Goal: Find specific page/section: Find specific page/section

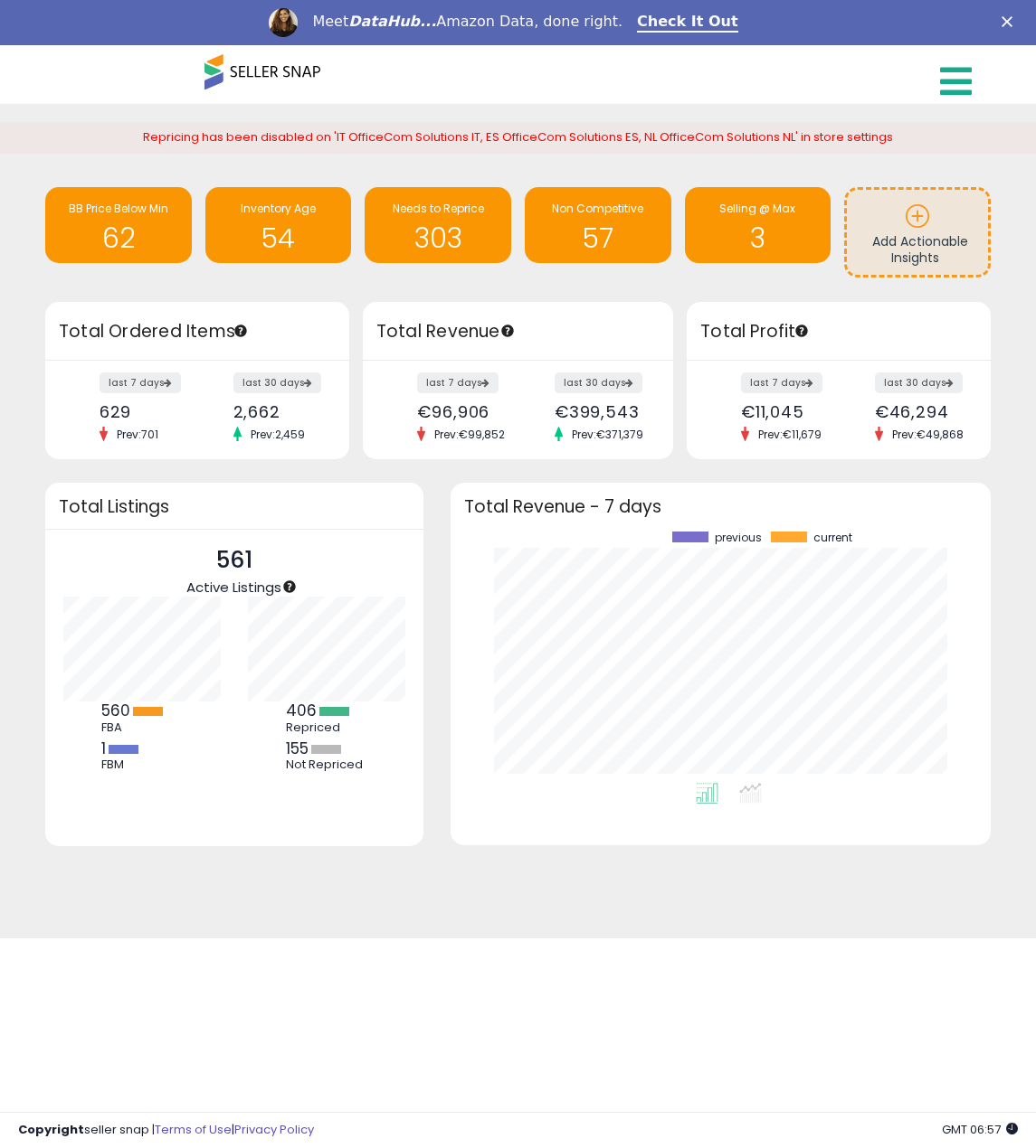
click at [955, 73] on icon at bounding box center [955, 82] width 32 height 36
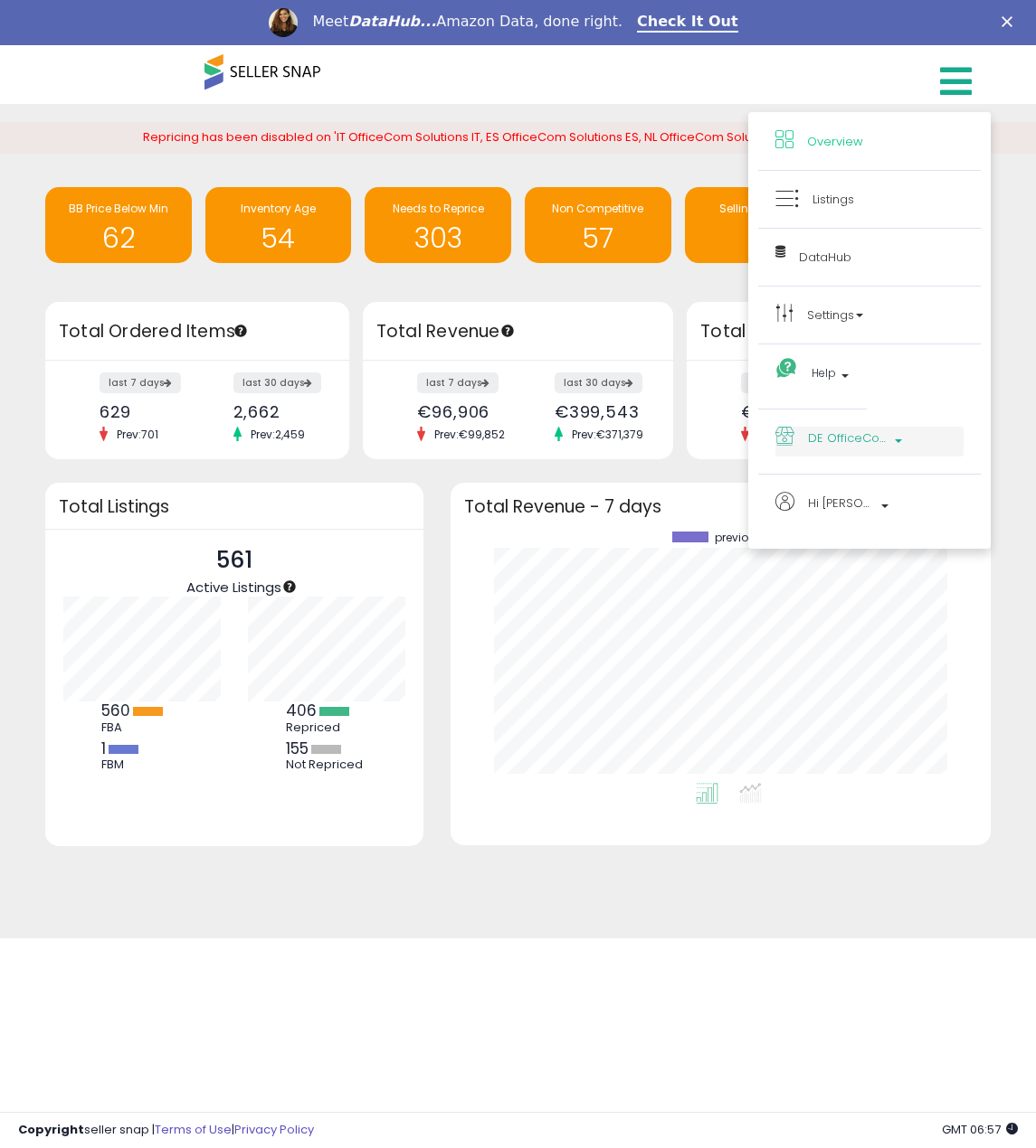
click at [834, 437] on span "DE OfficeCom Solutions DE" at bounding box center [848, 439] width 82 height 23
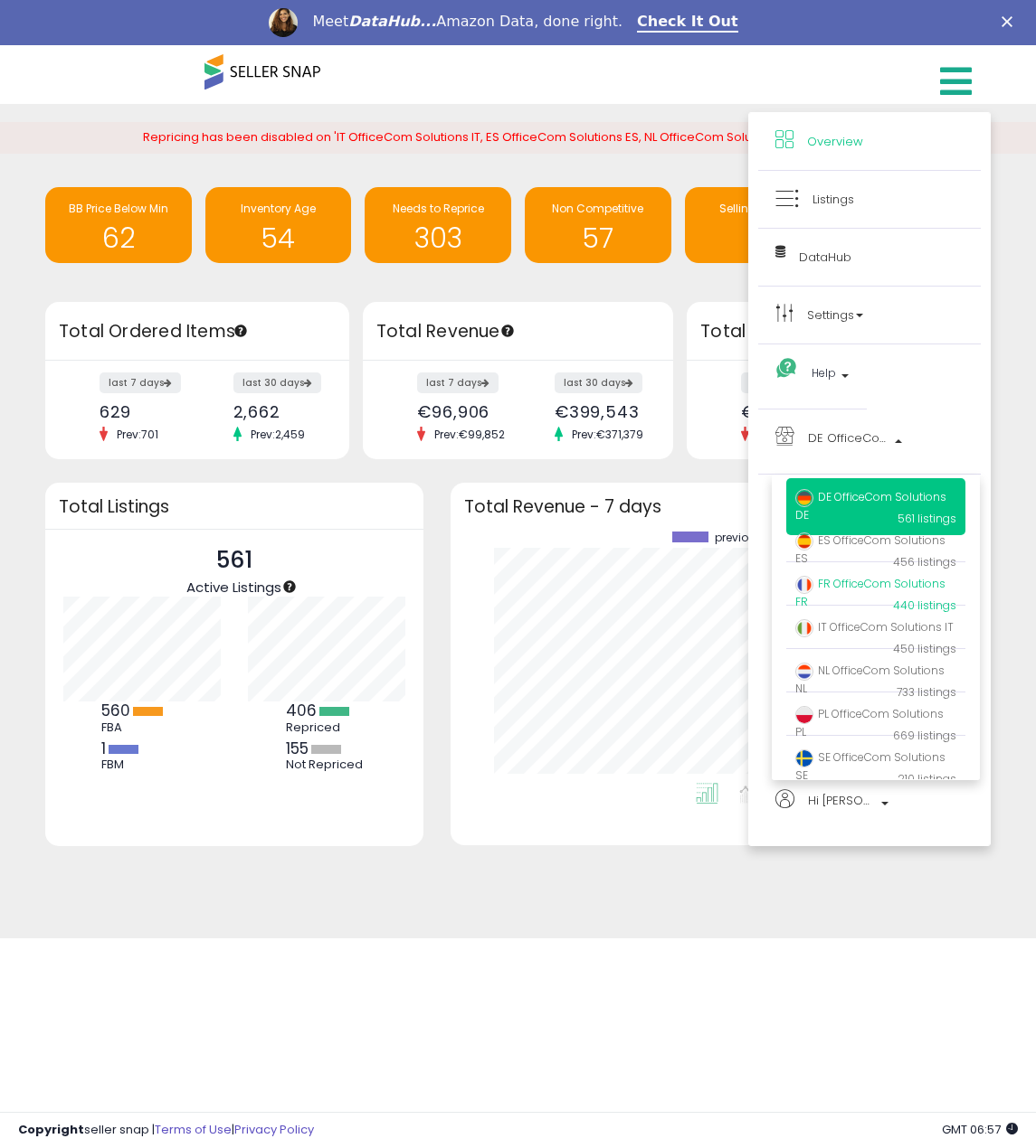
click at [856, 590] on span "FR OfficeCom Solutions FR" at bounding box center [870, 592] width 150 height 34
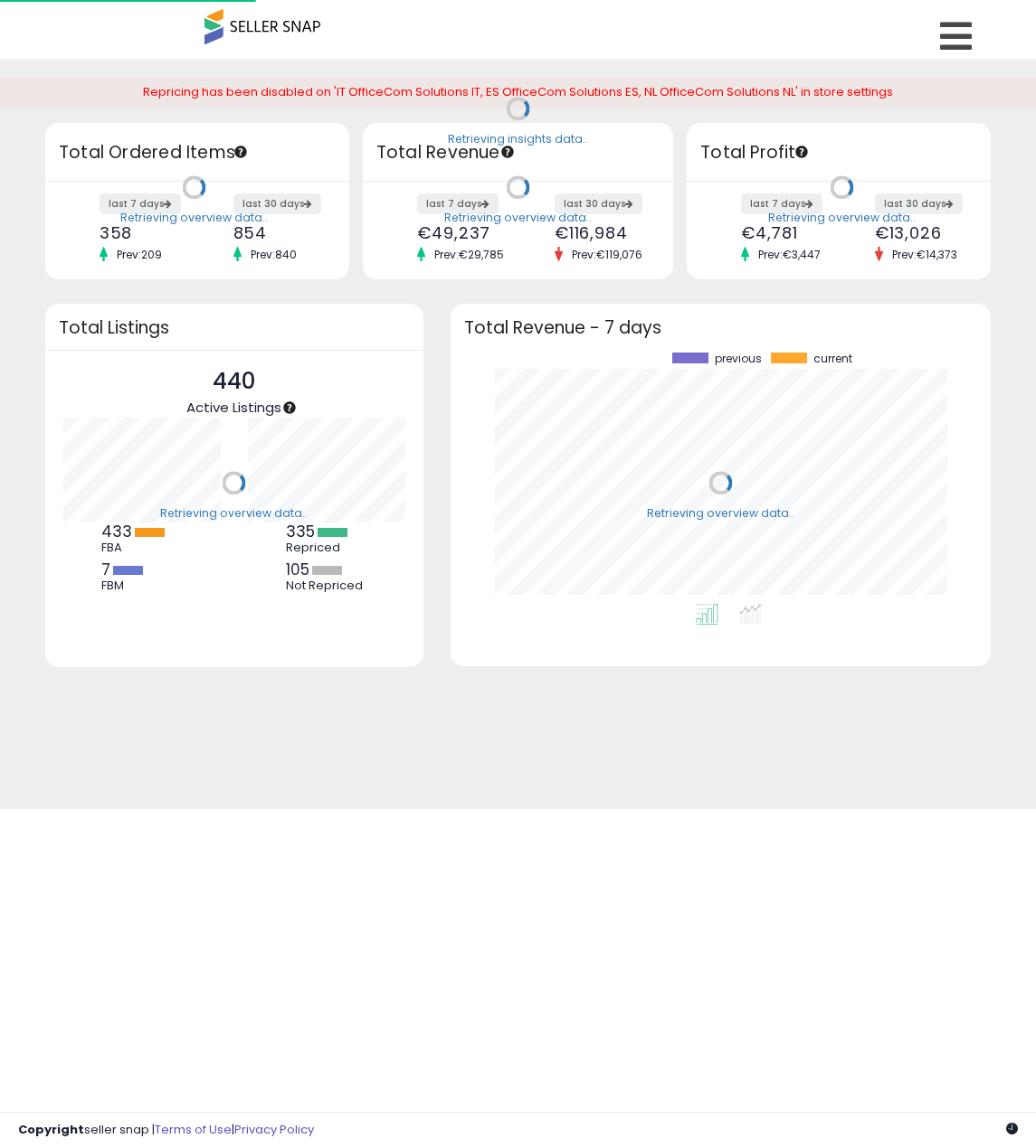
scroll to position [251, 504]
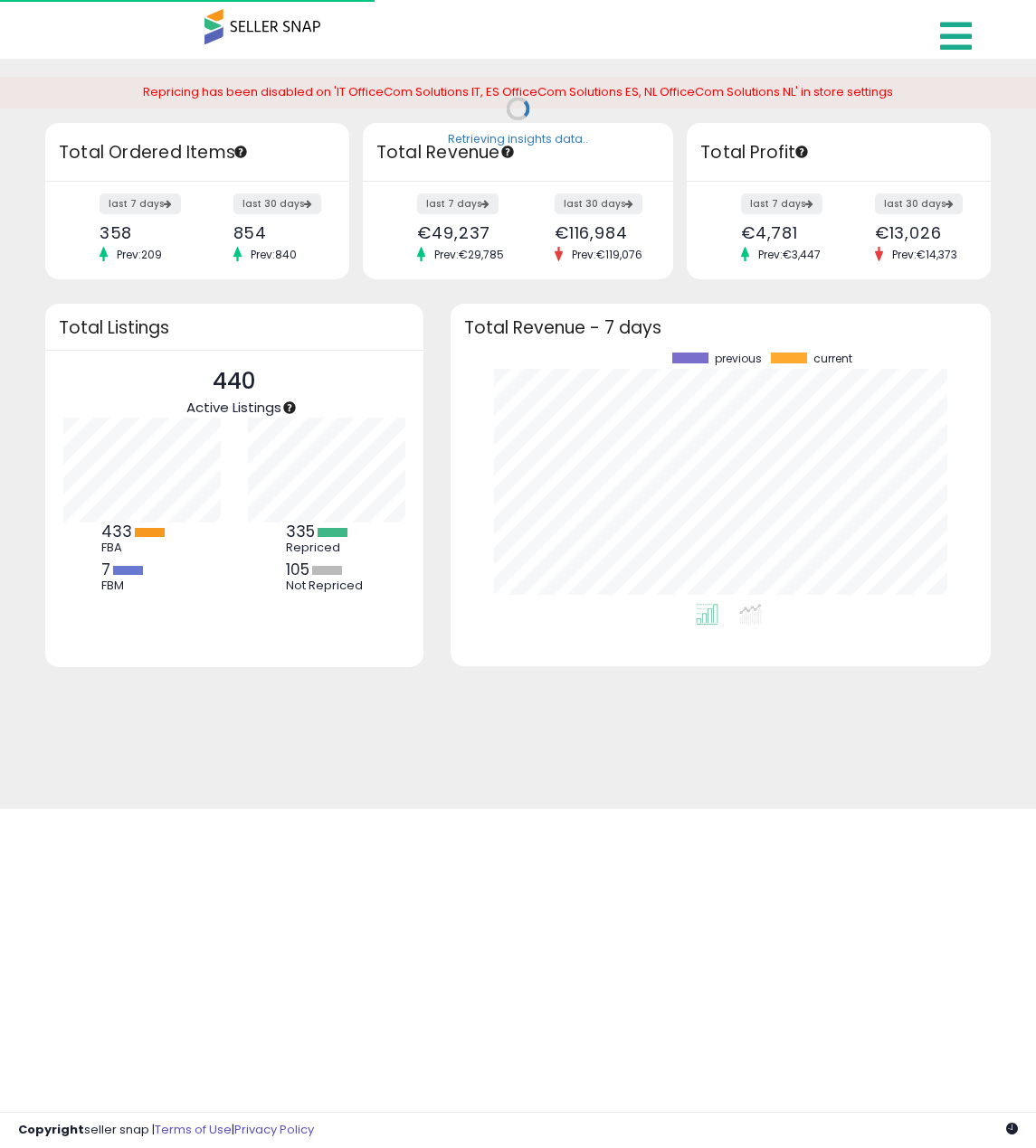
click at [946, 38] on link at bounding box center [958, 32] width 64 height 63
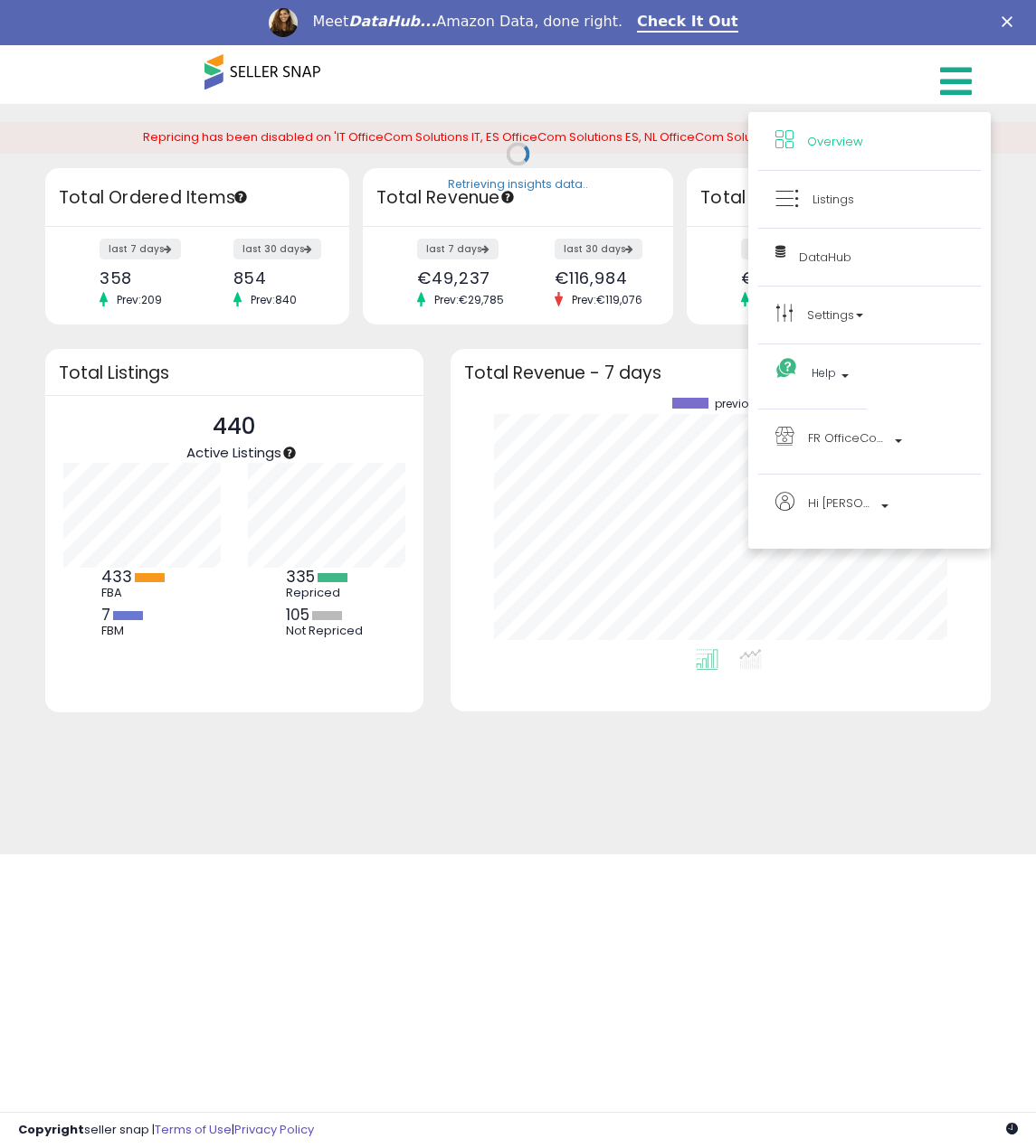
scroll to position [0, 0]
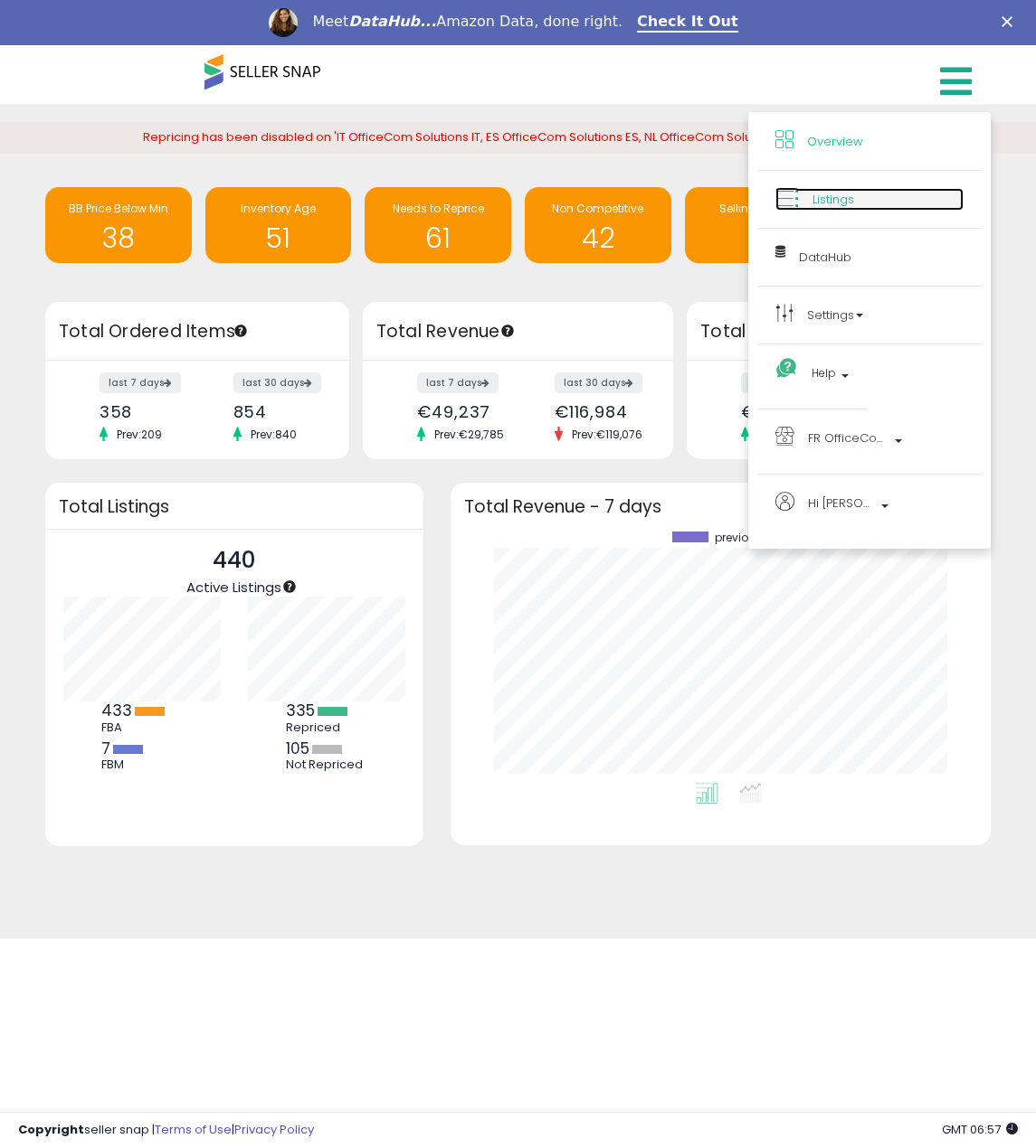
click at [837, 199] on span "Listings" at bounding box center [832, 200] width 41 height 17
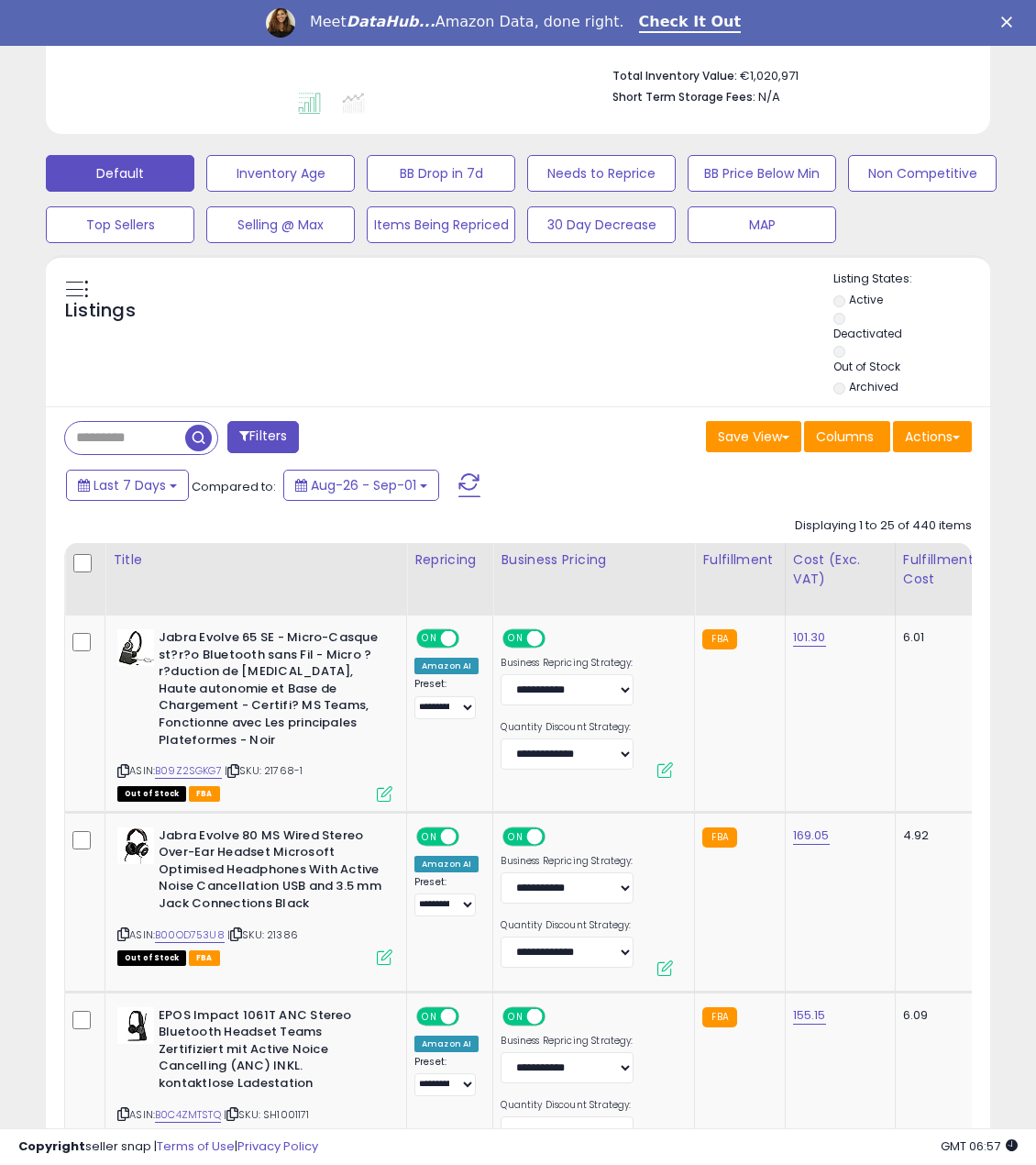
scroll to position [550, 0]
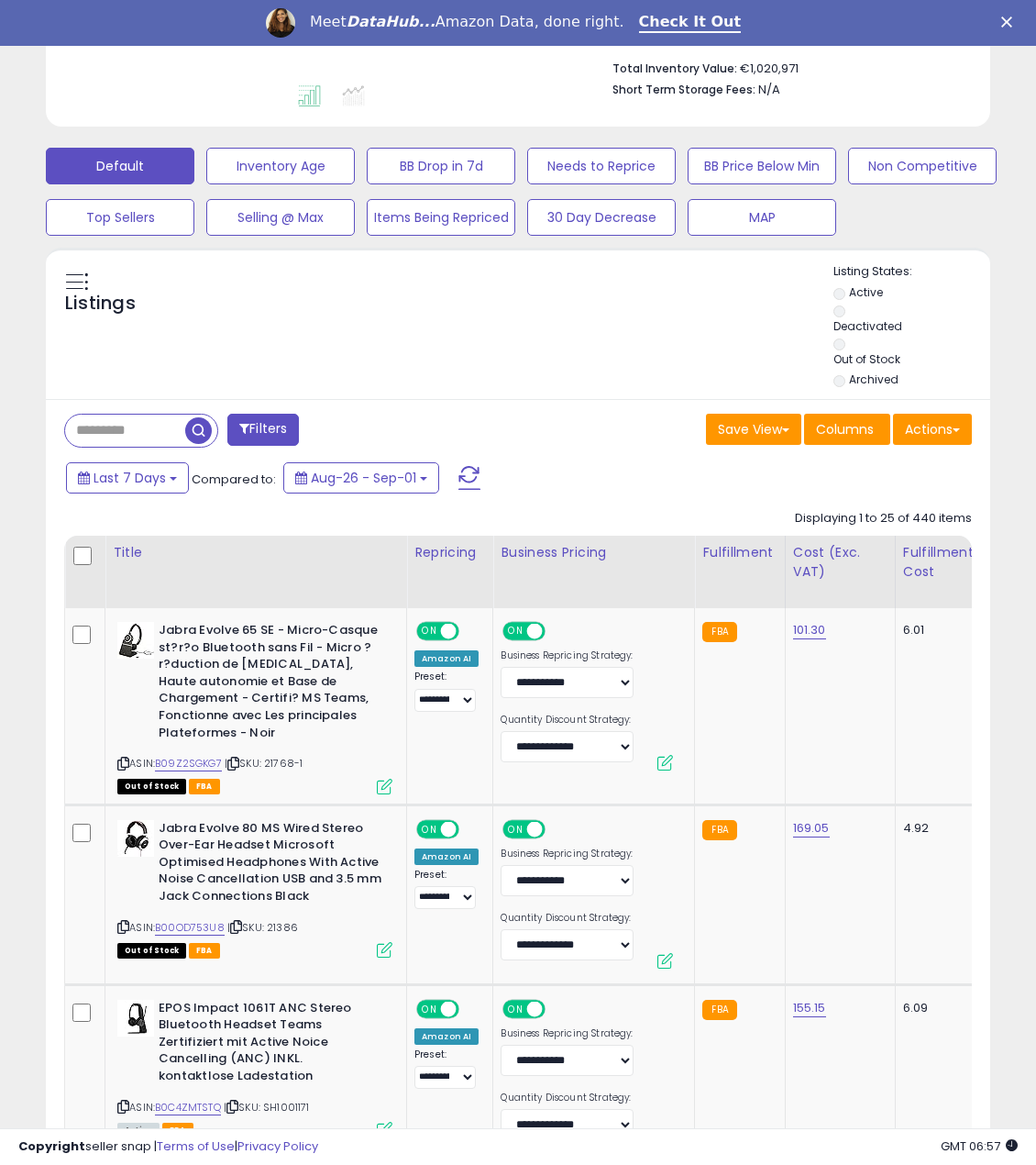
click at [129, 424] on input "text" at bounding box center [125, 431] width 120 height 32
paste input "*****"
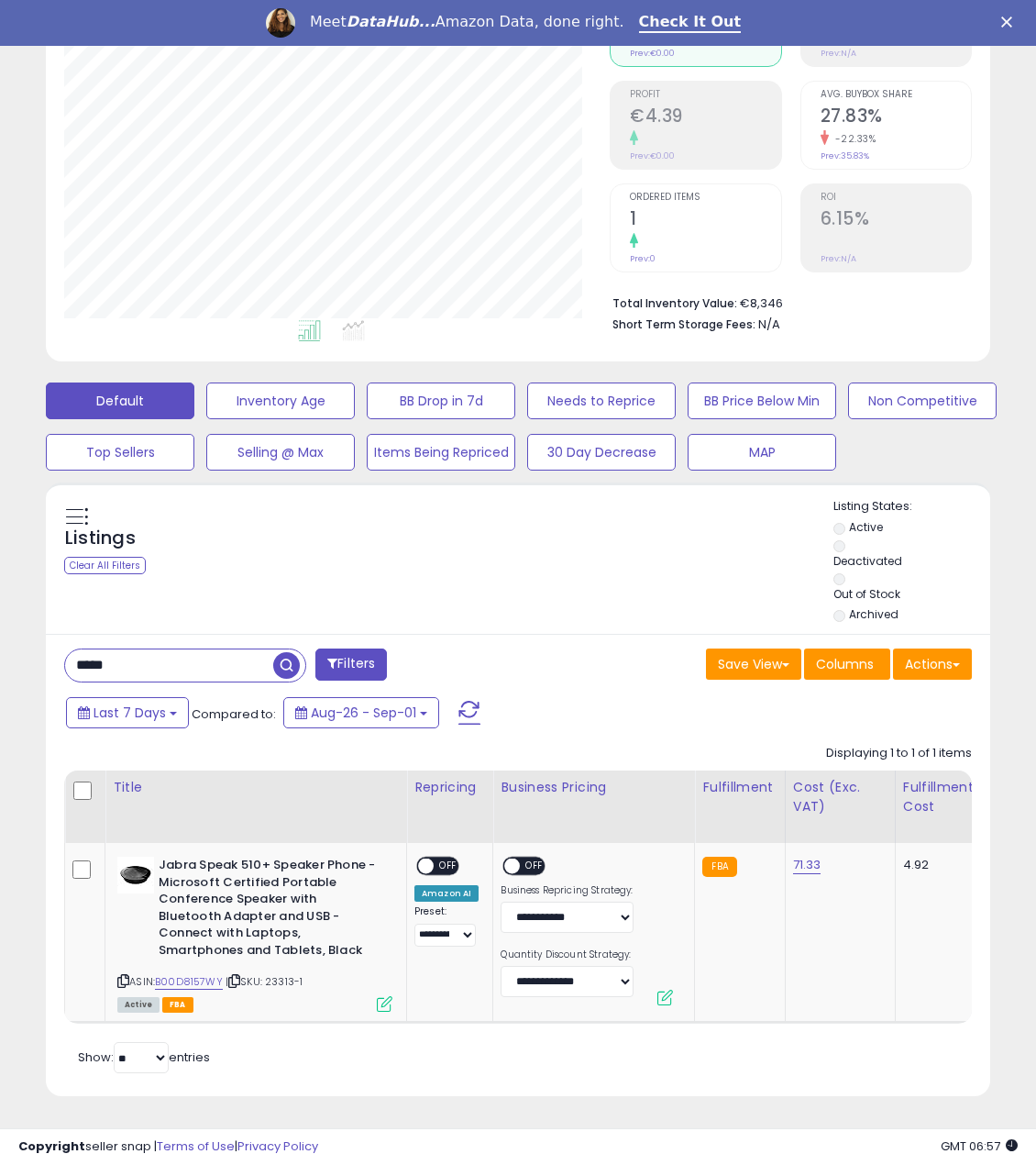
scroll to position [376, 545]
drag, startPoint x: 163, startPoint y: 651, endPoint x: 12, endPoint y: 648, distance: 151.0
click at [12, 648] on div "**********" at bounding box center [518, 464] width 1018 height 1311
paste input "text"
drag, startPoint x: 165, startPoint y: 644, endPoint x: -1, endPoint y: 621, distance: 167.6
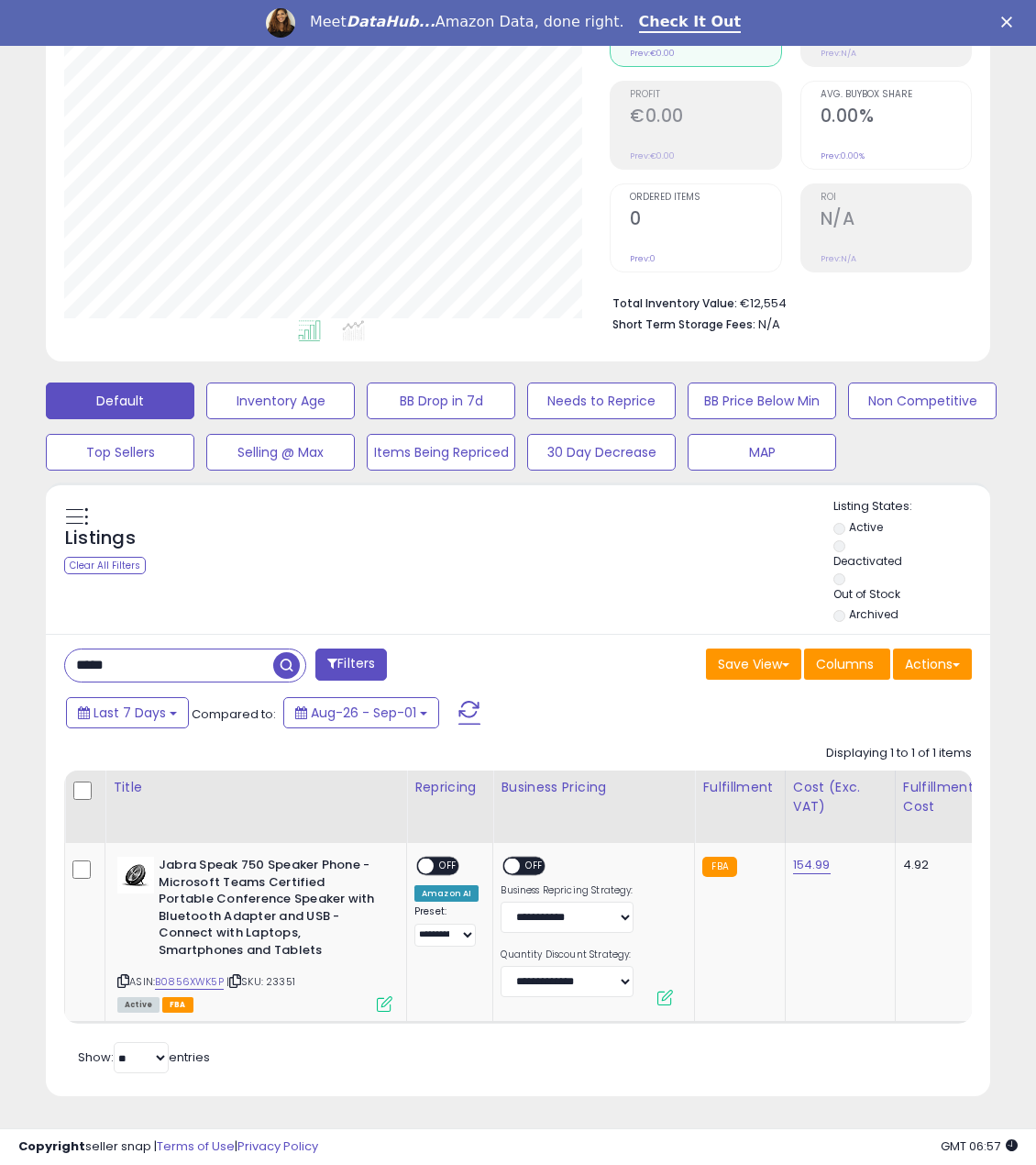
click at [0, 621] on html "Unable to login Retrieving listings data.. has not yet accepted the Terms of Us…" at bounding box center [518, 267] width 1036 height 1165
paste input "*"
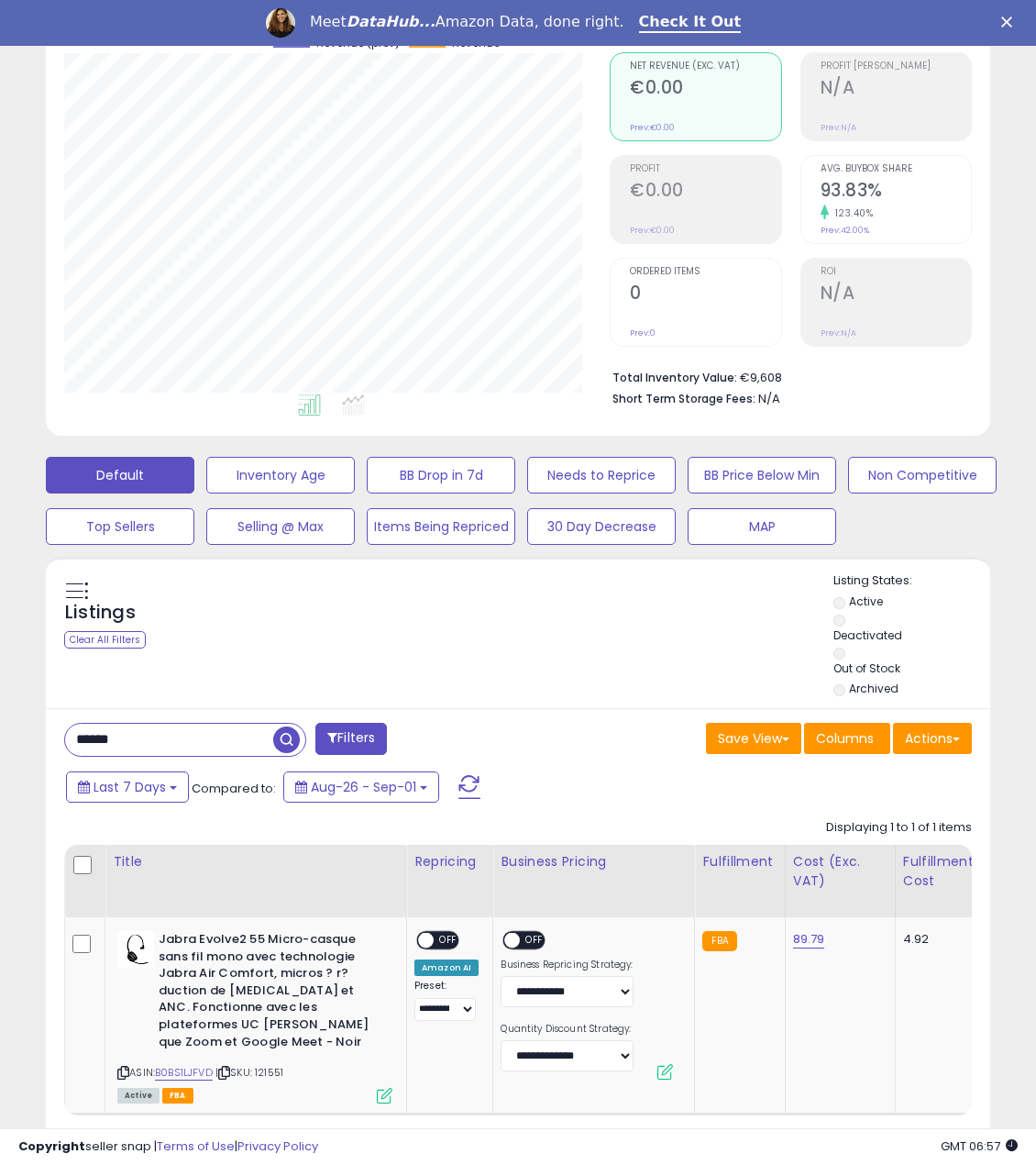
drag, startPoint x: 191, startPoint y: 732, endPoint x: -1, endPoint y: 711, distance: 193.1
click at [0, 711] on html "Unable to login Retrieving listings data.. has not yet accepted the Terms of Us…" at bounding box center [518, 341] width 1036 height 1165
paste input "text"
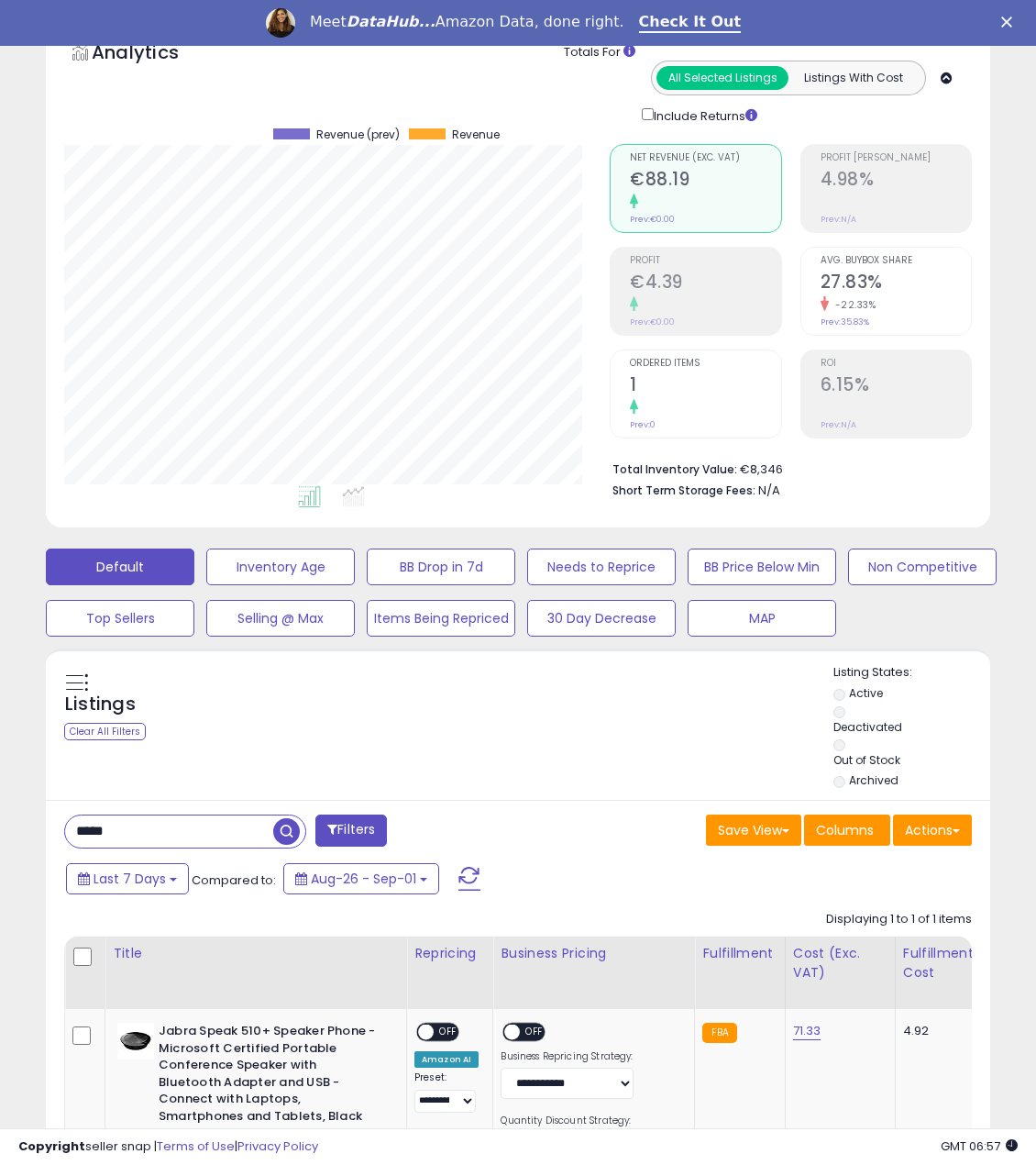
scroll to position [0, 0]
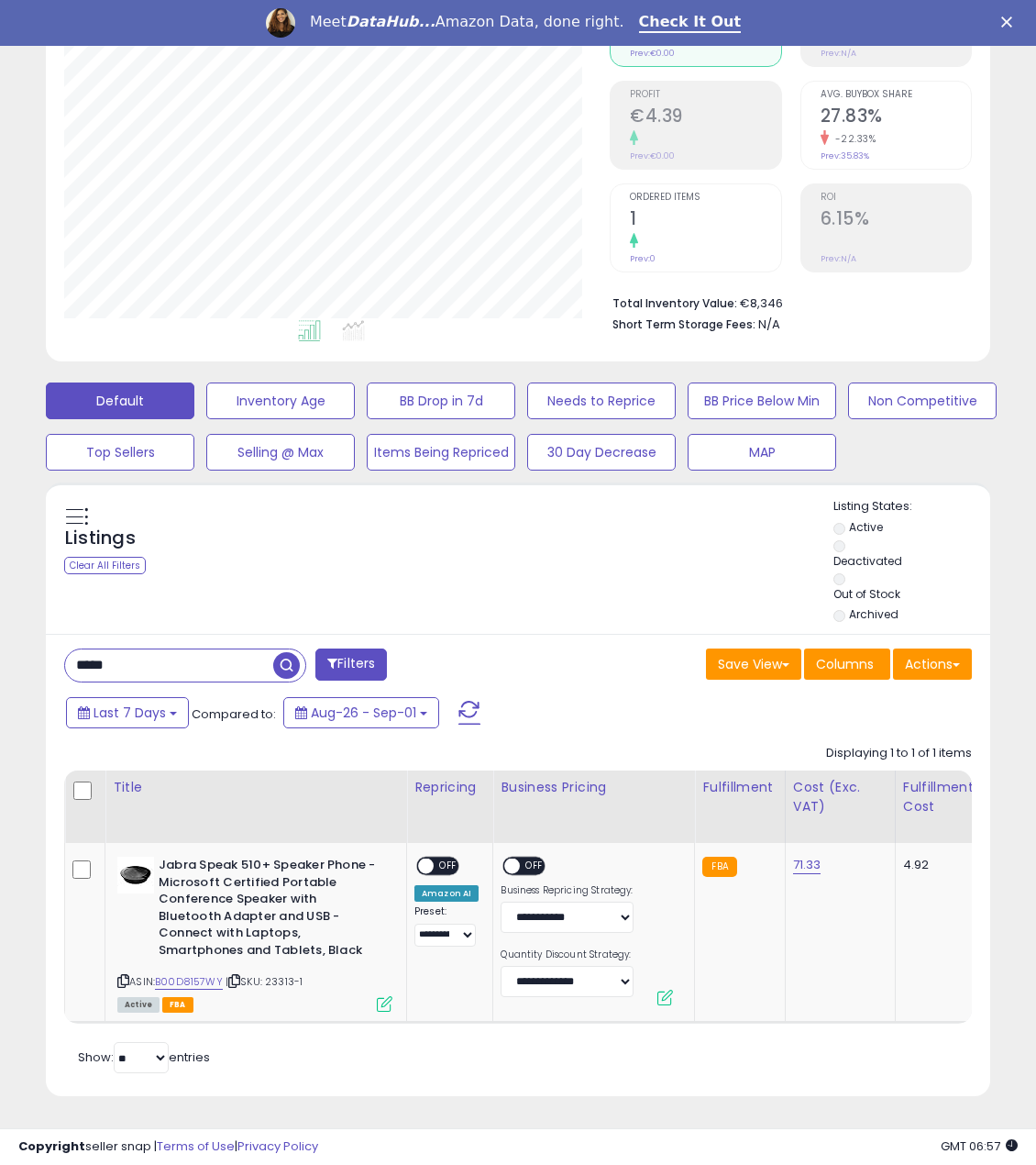
drag, startPoint x: 157, startPoint y: 636, endPoint x: -1, endPoint y: 640, distance: 158.1
click at [0, 640] on html "Unable to login Retrieving listings data.. has not yet accepted the Terms of Us…" at bounding box center [518, 267] width 1036 height 1165
paste input "text"
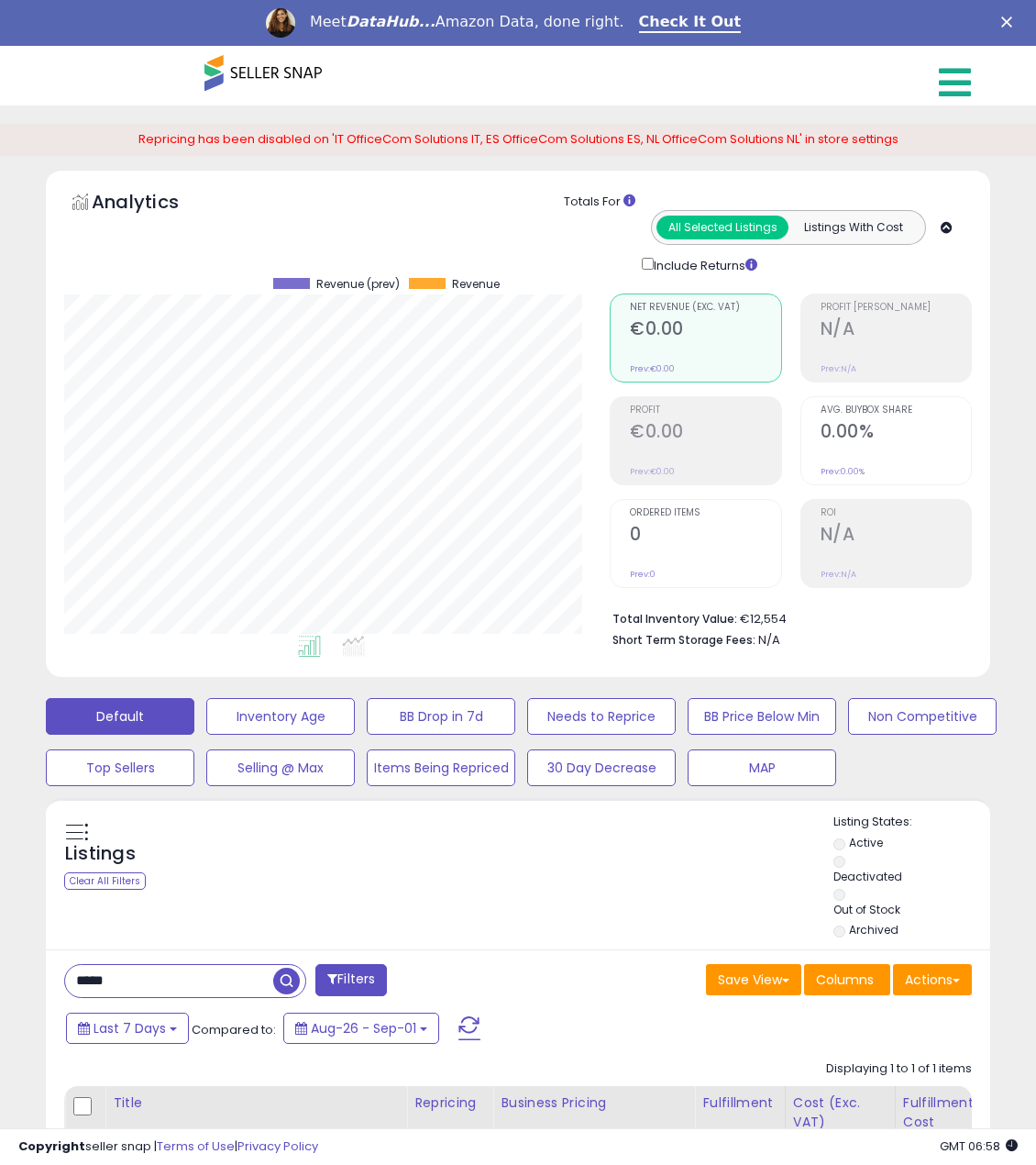
click at [960, 80] on icon at bounding box center [955, 83] width 32 height 37
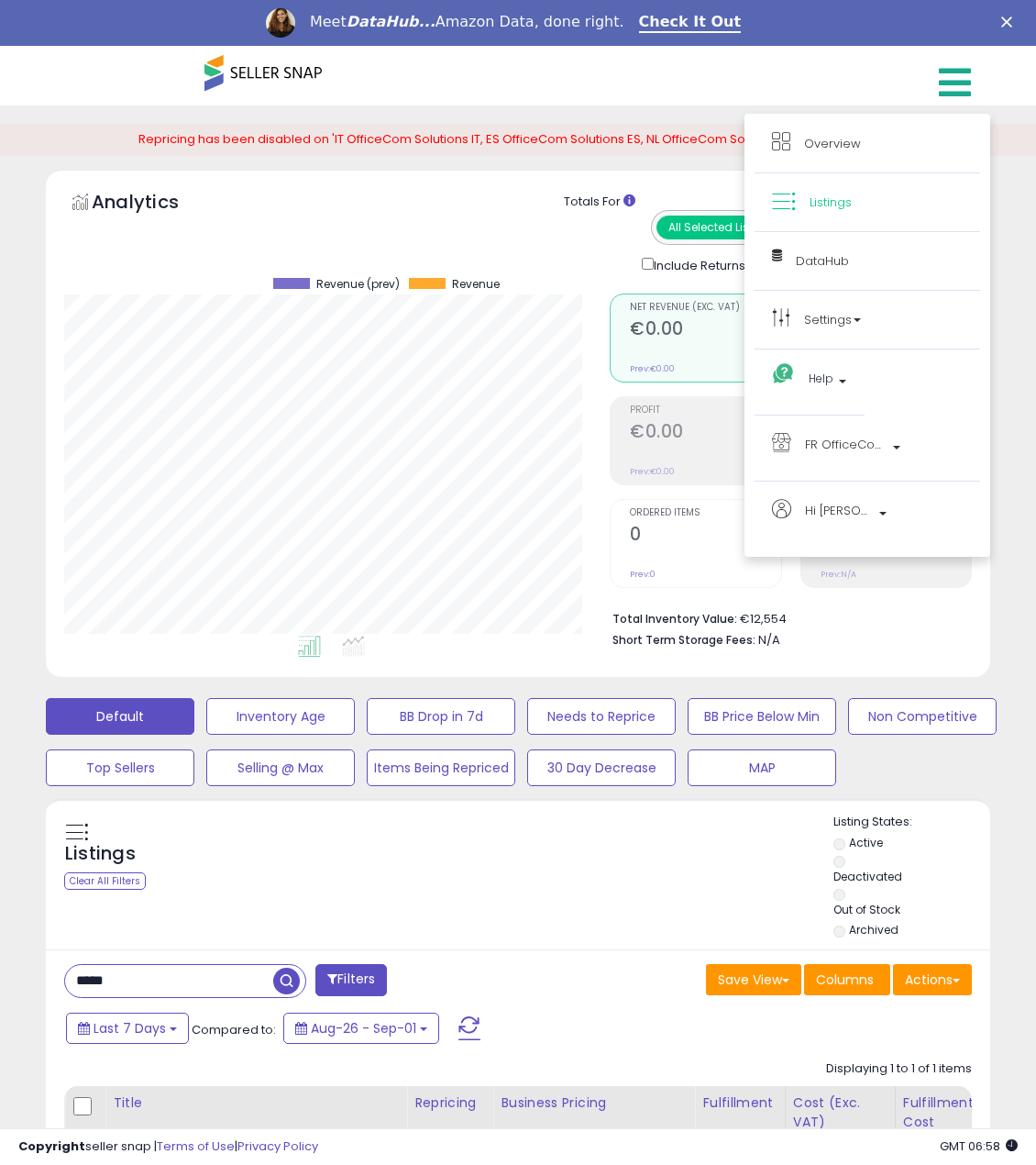
click at [960, 80] on icon at bounding box center [955, 83] width 32 height 37
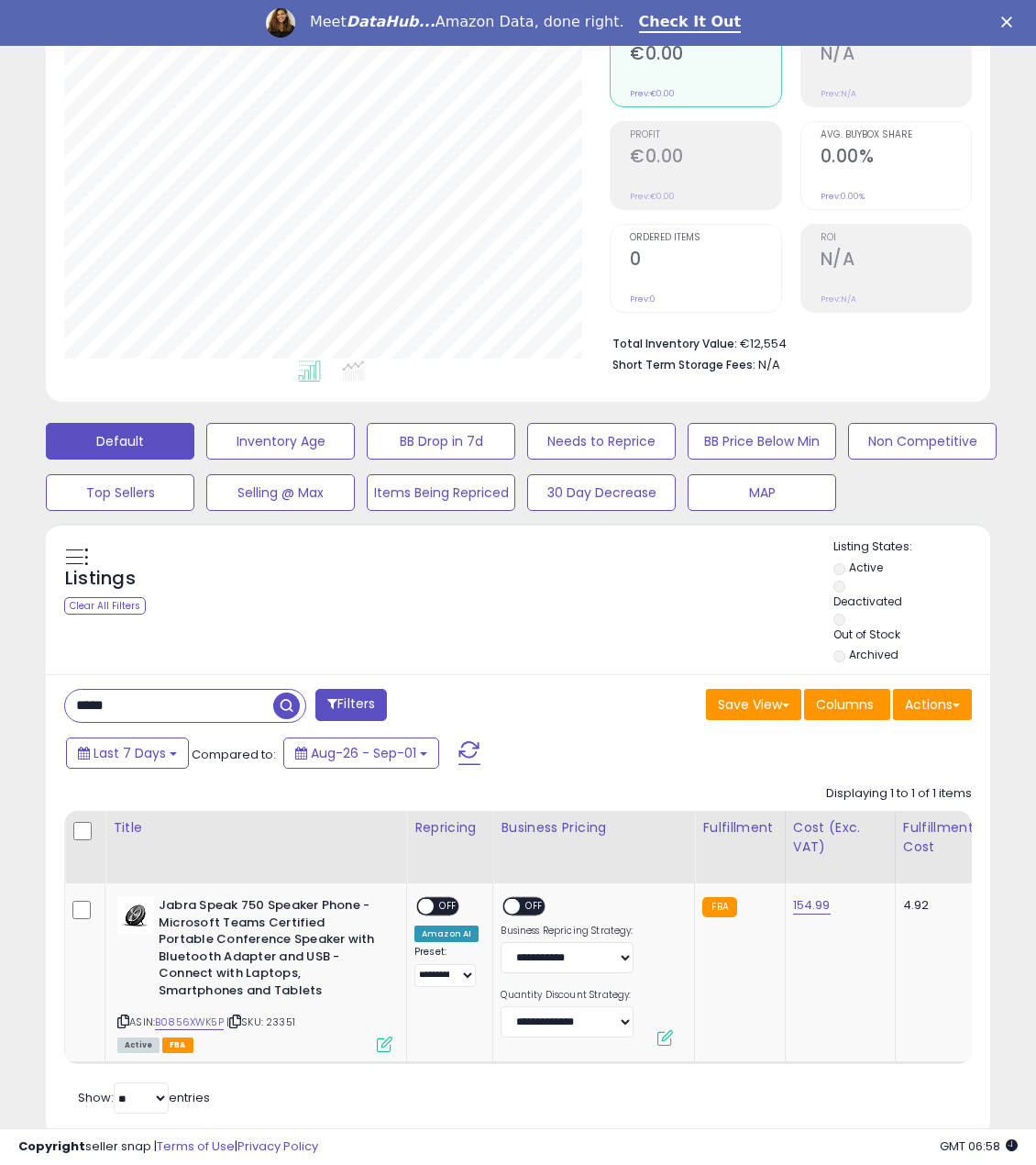
drag, startPoint x: 182, startPoint y: 692, endPoint x: -1, endPoint y: 695, distance: 183.0
click at [0, 695] on html "Unable to login Retrieving listings data.. has not yet accepted the Terms of Us…" at bounding box center [518, 307] width 1036 height 1165
paste input "*"
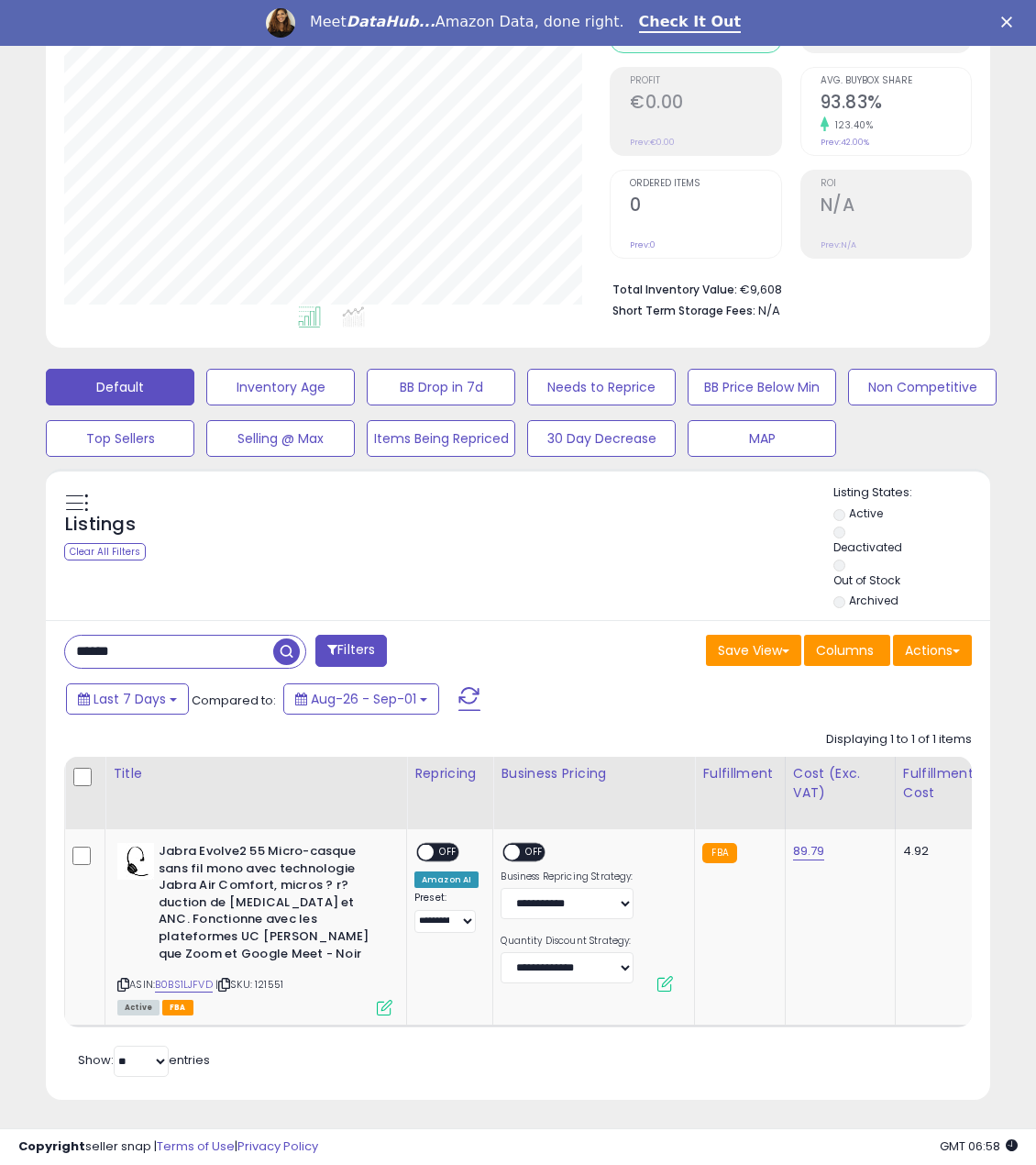
drag, startPoint x: 156, startPoint y: 658, endPoint x: -1, endPoint y: 645, distance: 157.5
click at [0, 645] on html "Unable to login Retrieving listings data.. has not yet accepted the Terms of Us…" at bounding box center [518, 253] width 1036 height 1165
paste input "***"
type input "*********"
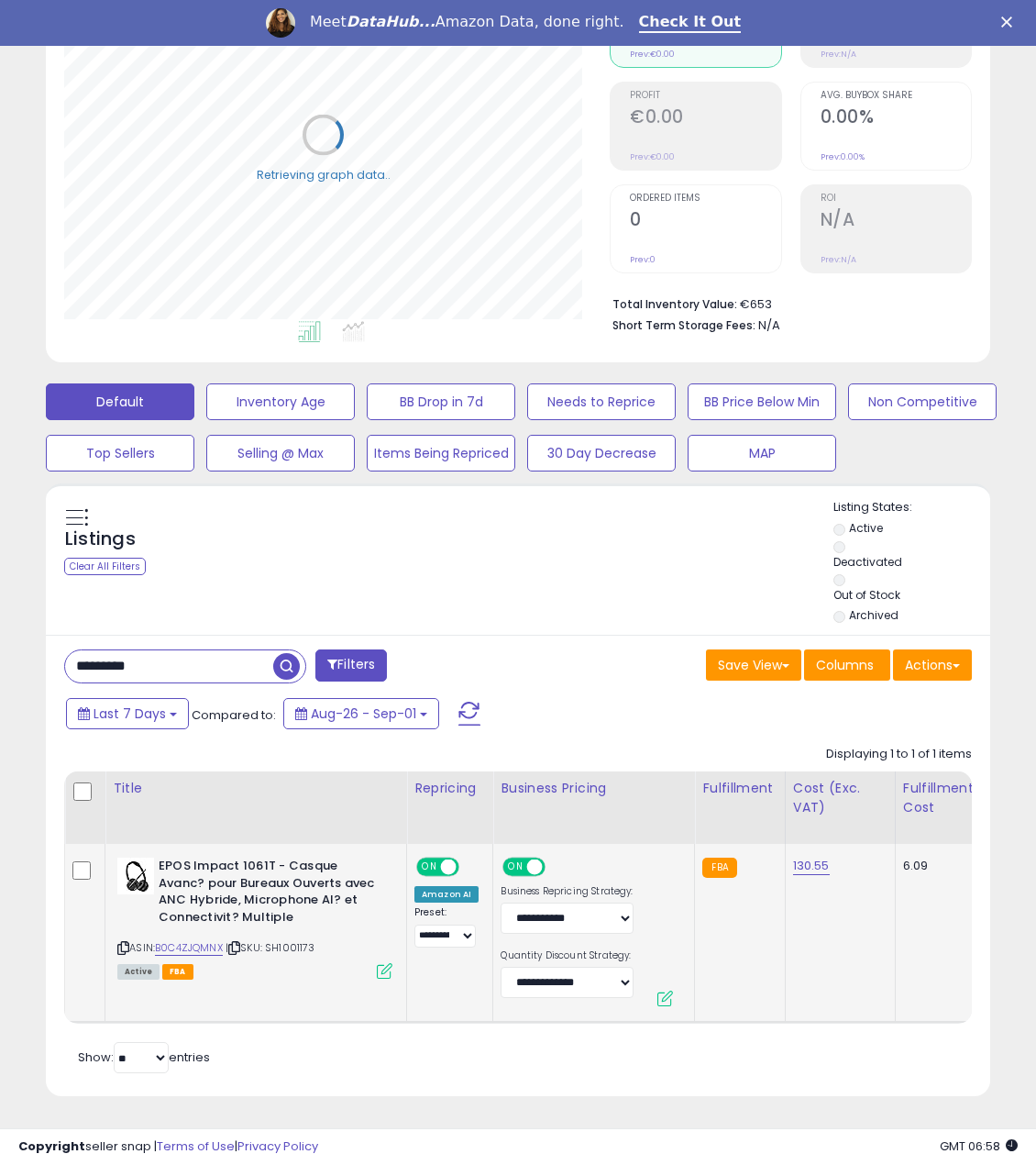
click at [426, 860] on span "ON" at bounding box center [430, 868] width 23 height 16
click at [535, 860] on span at bounding box center [536, 868] width 16 height 16
